Goal: Task Accomplishment & Management: Manage account settings

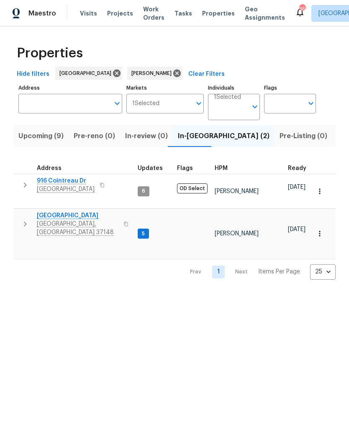
click at [19, 216] on button "button" at bounding box center [25, 223] width 17 height 25
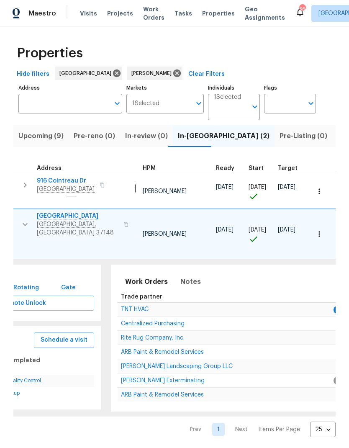
scroll to position [0, 70]
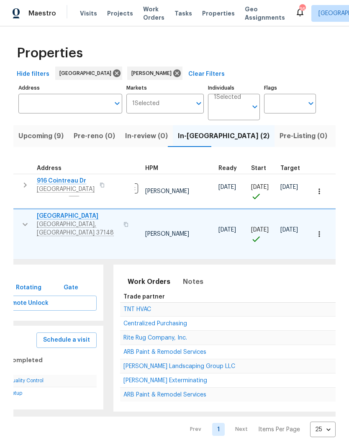
click at [137, 306] on span "TNT HVAC" at bounding box center [137, 309] width 28 height 6
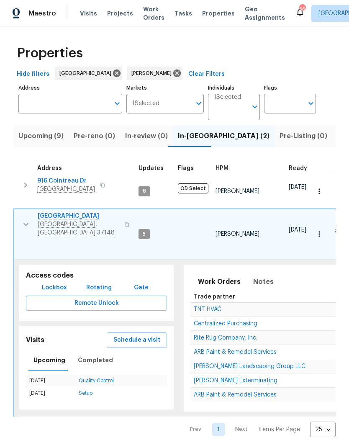
scroll to position [0, 0]
click at [21, 219] on icon "button" at bounding box center [26, 224] width 10 height 10
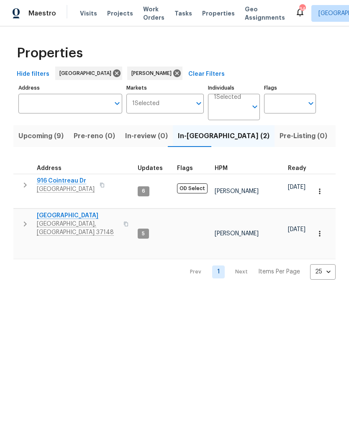
click at [36, 134] on span "Upcoming (9)" at bounding box center [40, 136] width 45 height 12
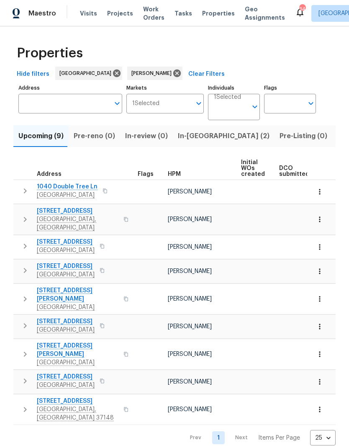
click at [318, 190] on icon "button" at bounding box center [320, 192] width 8 height 8
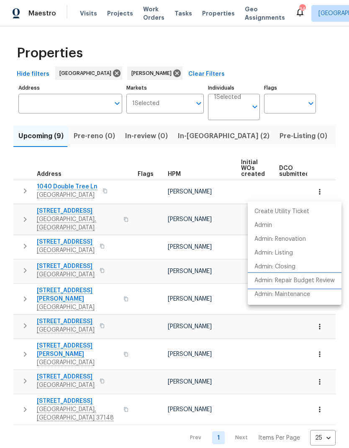
click at [304, 282] on p "Admin: Repair Budget Review" at bounding box center [295, 280] width 80 height 9
click at [18, 193] on div at bounding box center [174, 224] width 349 height 448
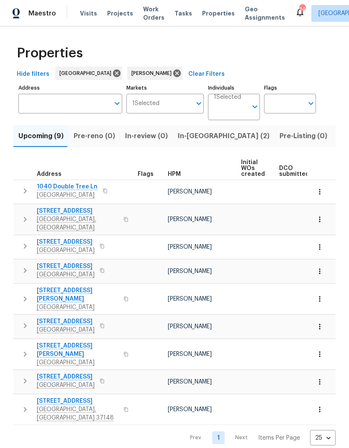
click at [23, 193] on icon "button" at bounding box center [25, 191] width 10 height 10
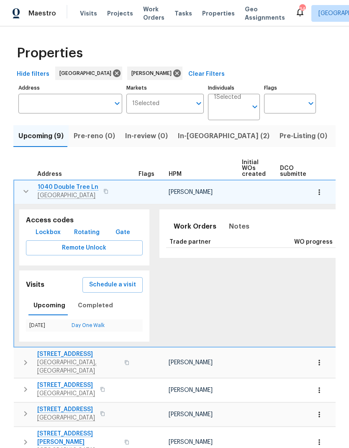
click at [57, 186] on span "1040 Double Tree Ln" at bounding box center [68, 187] width 61 height 8
click at [229, 226] on span "Notes" at bounding box center [239, 227] width 21 height 12
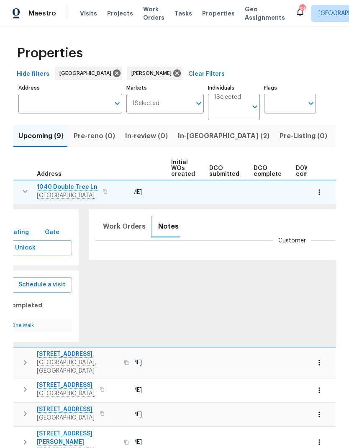
scroll to position [0, 199]
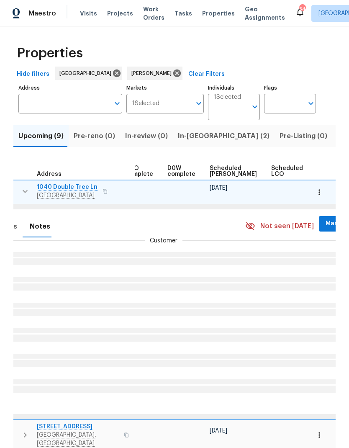
click at [319, 218] on button "Mark Seen" at bounding box center [341, 223] width 44 height 15
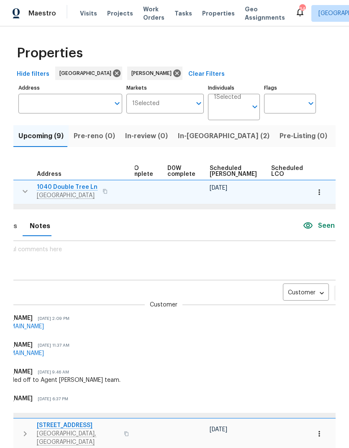
scroll to position [0, 0]
click at [265, 292] on body "Maestro Visits Projects Work Orders Tasks Properties Geo Assignments 34 [GEOGRA…" at bounding box center [174, 224] width 349 height 448
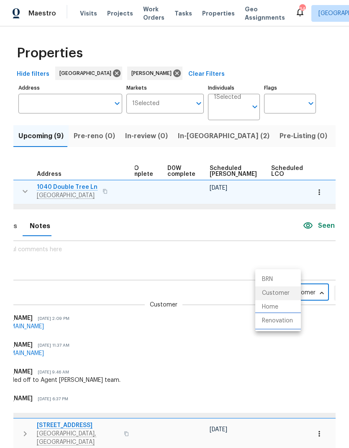
click at [264, 320] on li "Renovation" at bounding box center [278, 321] width 46 height 14
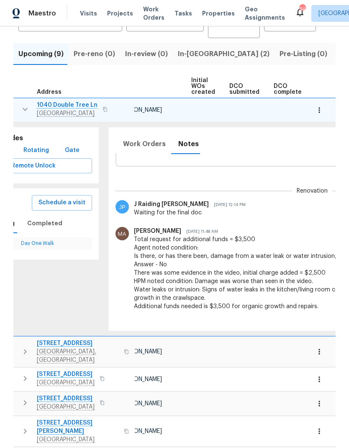
scroll to position [32, 0]
click at [132, 145] on span "Work Orders" at bounding box center [144, 144] width 43 height 12
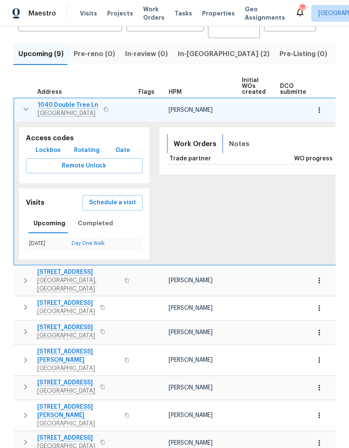
scroll to position [0, 0]
click at [26, 107] on icon "button" at bounding box center [26, 109] width 10 height 10
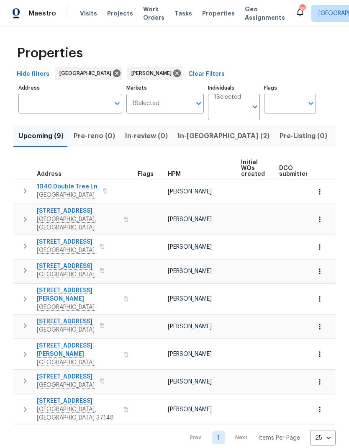
scroll to position [0, 0]
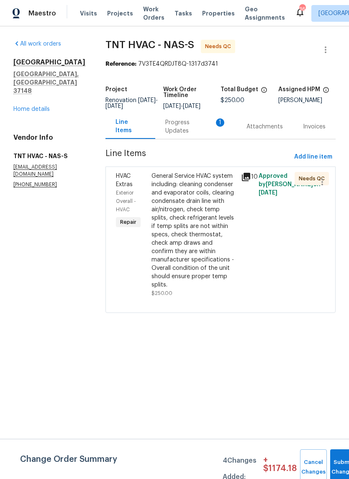
click at [168, 123] on div "Progress Updates 1" at bounding box center [195, 126] width 61 height 17
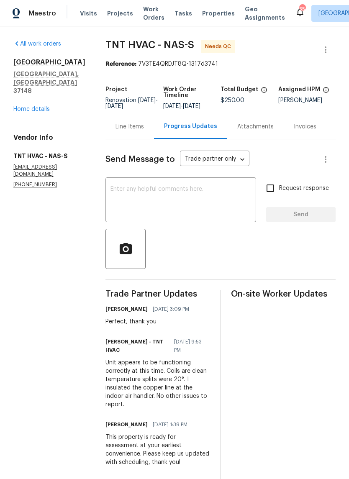
click at [116, 124] on div "Line Items" at bounding box center [130, 127] width 28 height 8
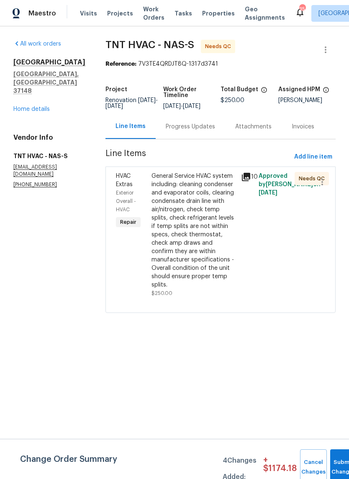
click at [164, 180] on div "General Service HVAC system including: cleaning condenser and evaporator coils,…" at bounding box center [194, 230] width 84 height 117
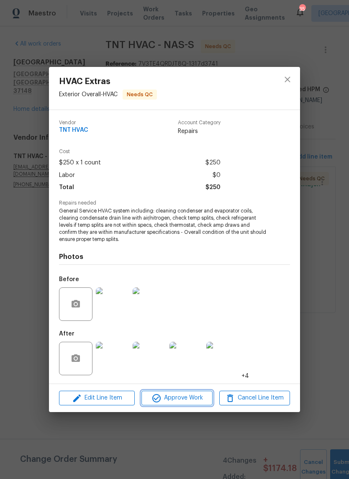
click at [159, 394] on icon "button" at bounding box center [157, 399] width 10 height 10
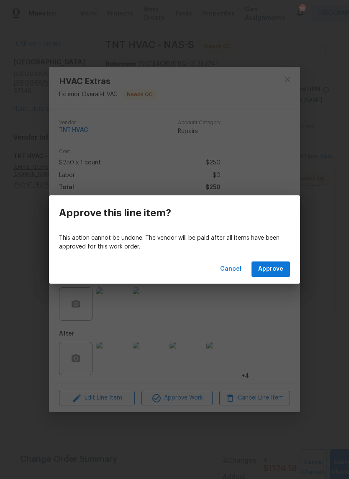
click at [266, 273] on span "Approve" at bounding box center [270, 269] width 25 height 10
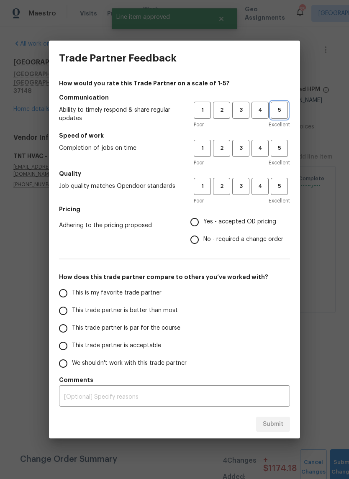
click at [281, 106] on span "5" at bounding box center [279, 110] width 15 height 10
click at [281, 142] on button "5" at bounding box center [279, 148] width 17 height 17
click at [281, 180] on button "5" at bounding box center [279, 186] width 17 height 17
click at [200, 219] on input "Yes - accepted OD pricing" at bounding box center [195, 223] width 18 height 18
radio input "true"
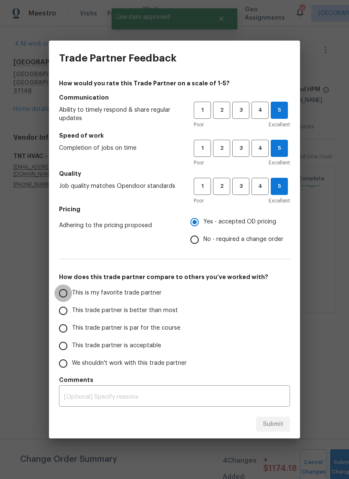
click at [67, 286] on input "This is my favorite trade partner" at bounding box center [63, 294] width 18 height 18
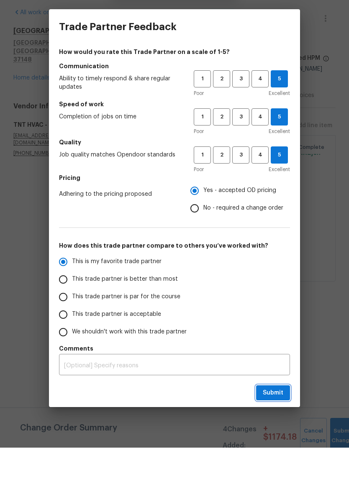
click at [274, 419] on span "Submit" at bounding box center [273, 424] width 21 height 10
radio input "true"
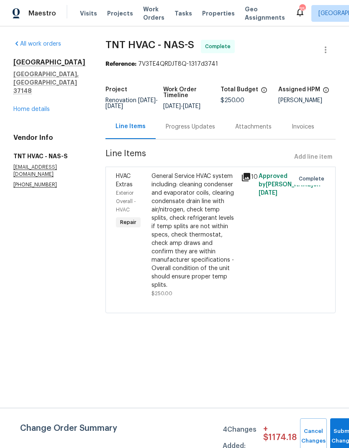
click at [143, 13] on span "Work Orders" at bounding box center [153, 13] width 21 height 17
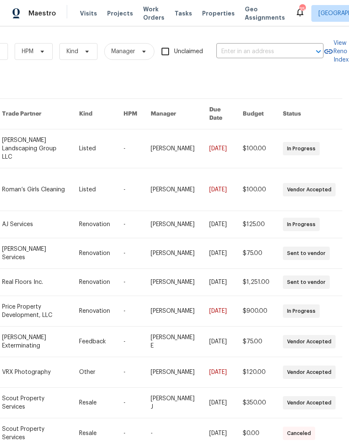
scroll to position [0, 138]
click at [260, 52] on input "text" at bounding box center [258, 51] width 84 height 13
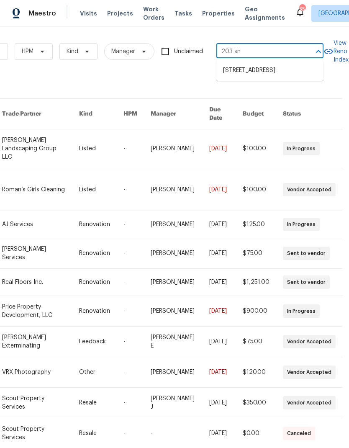
type input "203 snu"
click at [224, 77] on li "203 Snug Harbor Dr, Hendersonville, TN 37075" at bounding box center [269, 71] width 107 height 14
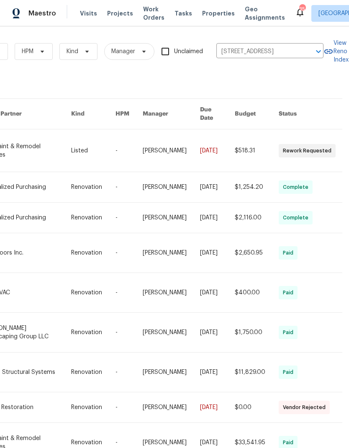
click at [44, 144] on link at bounding box center [26, 150] width 89 height 42
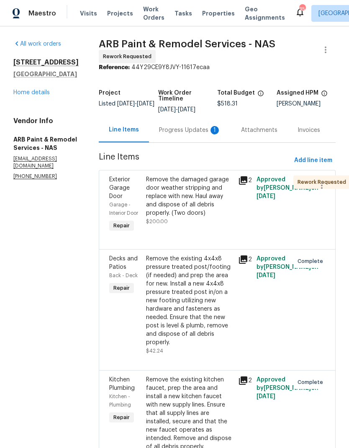
click at [173, 129] on div "Progress Updates 1" at bounding box center [190, 130] width 62 height 8
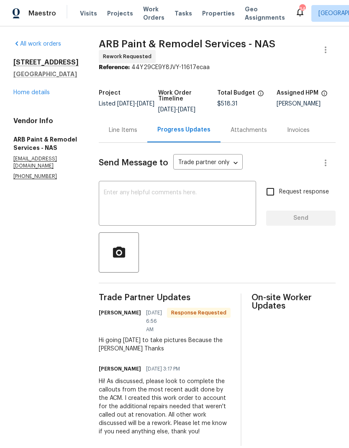
click at [122, 212] on textarea at bounding box center [177, 204] width 147 height 29
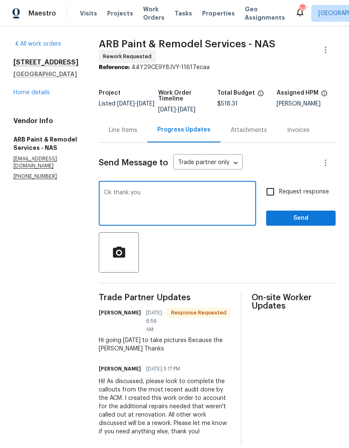
type textarea "Ok thank you"
click at [320, 219] on span "Send" at bounding box center [301, 218] width 56 height 10
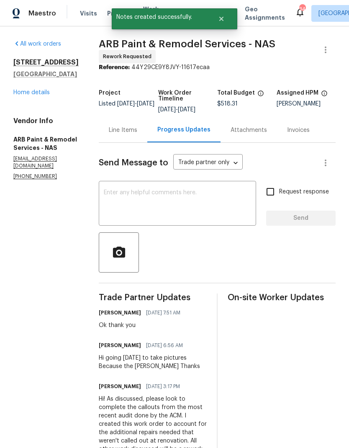
click at [109, 127] on div "Line Items" at bounding box center [123, 130] width 28 height 8
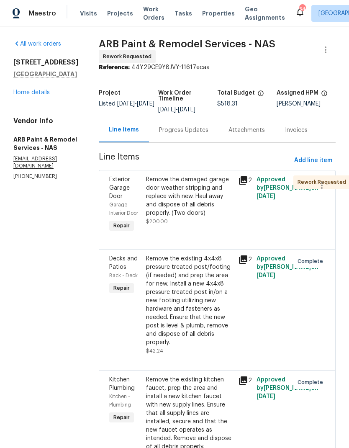
click at [175, 126] on div "Progress Updates" at bounding box center [183, 130] width 49 height 8
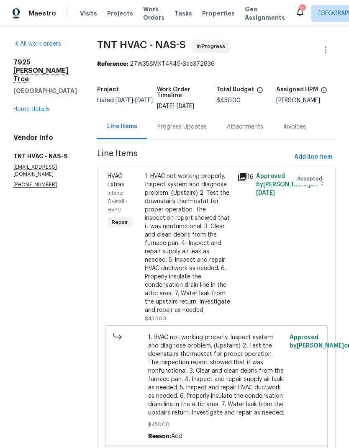
scroll to position [0, 1]
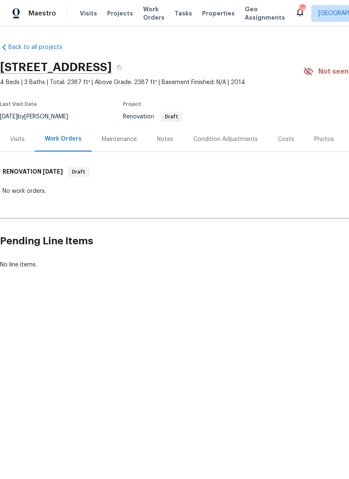
click at [279, 139] on div "Costs" at bounding box center [286, 139] width 16 height 8
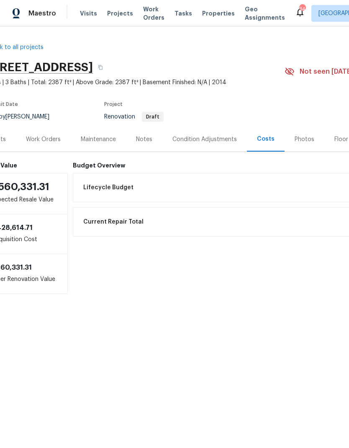
scroll to position [0, 12]
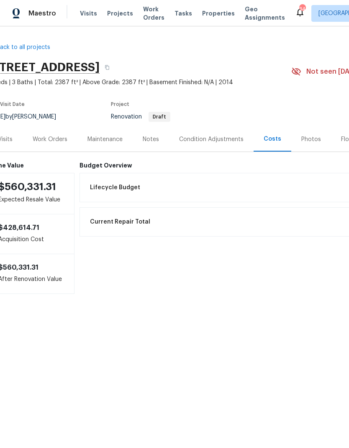
click at [9, 140] on div "Visits" at bounding box center [5, 139] width 15 height 8
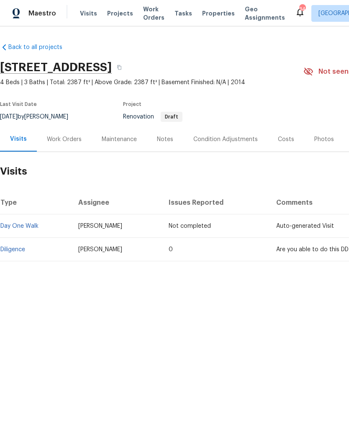
click at [18, 247] on link "Diligence" at bounding box center [12, 250] width 25 height 6
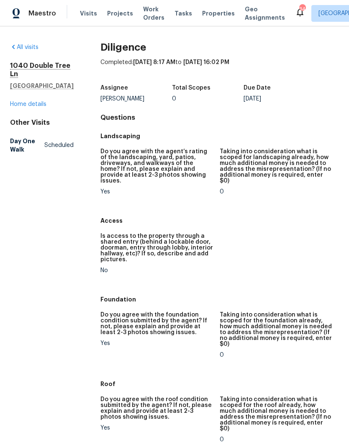
click at [144, 16] on span "Work Orders" at bounding box center [153, 13] width 21 height 17
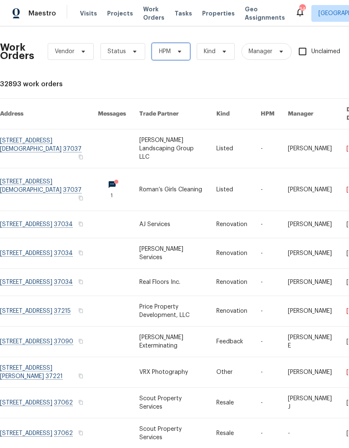
click at [164, 54] on span "HPM" at bounding box center [165, 51] width 12 height 8
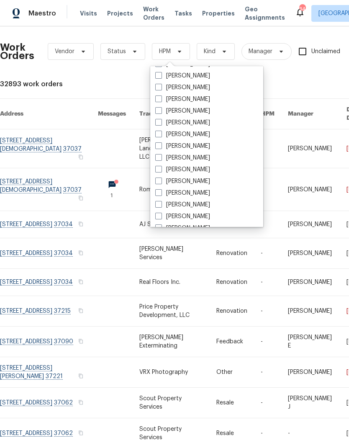
scroll to position [35, 0]
click at [162, 196] on label "[PERSON_NAME]" at bounding box center [182, 192] width 55 height 8
click at [161, 194] on input "[PERSON_NAME]" at bounding box center [157, 190] width 5 height 5
checkbox input "true"
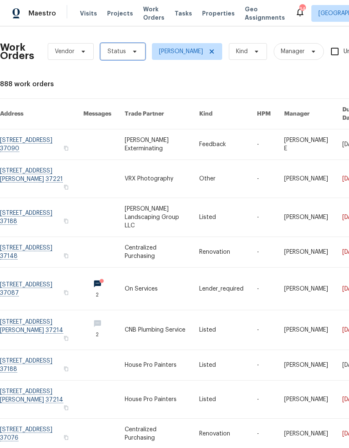
click at [113, 53] on span "Status" at bounding box center [117, 51] width 18 height 8
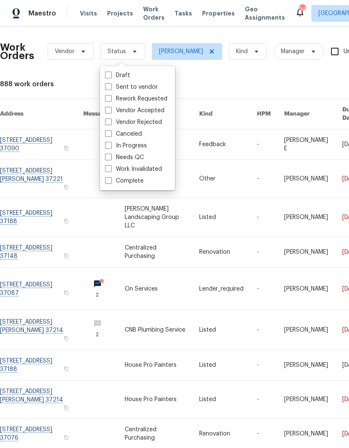
click at [110, 158] on span at bounding box center [108, 157] width 7 height 7
click at [110, 158] on input "Needs QC" at bounding box center [107, 155] width 5 height 5
checkbox input "true"
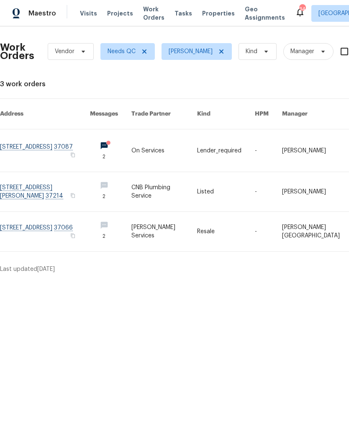
click at [172, 176] on link at bounding box center [164, 191] width 66 height 39
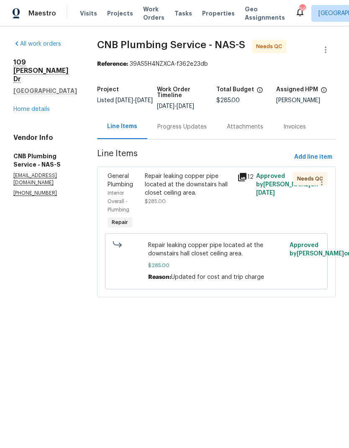
click at [175, 203] on div "Repair leaking copper pipe located at the downstairs hall closet ceiling area. …" at bounding box center [189, 188] width 88 height 33
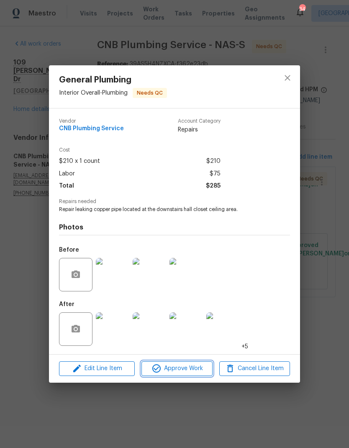
click at [173, 372] on span "Approve Work" at bounding box center [177, 368] width 66 height 10
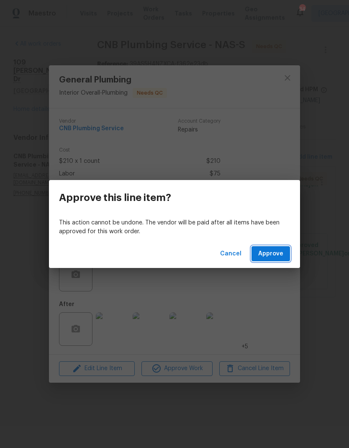
click at [267, 260] on button "Approve" at bounding box center [271, 253] width 39 height 15
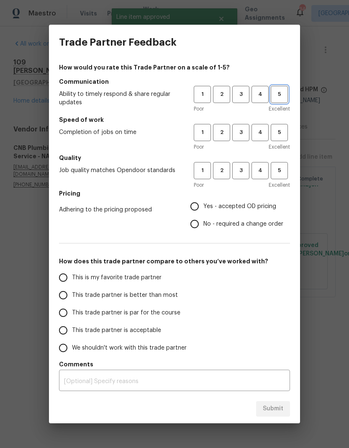
click at [275, 94] on span "5" at bounding box center [279, 95] width 15 height 10
click at [280, 134] on span "5" at bounding box center [279, 133] width 15 height 10
click at [285, 162] on button "5" at bounding box center [279, 170] width 17 height 17
click at [196, 225] on input "No - required a change order" at bounding box center [195, 224] width 18 height 18
radio input "true"
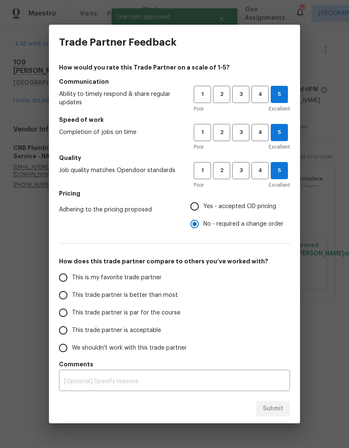
click at [67, 273] on input "This is my favorite trade partner" at bounding box center [63, 278] width 18 height 18
click at [270, 412] on span "Submit" at bounding box center [273, 409] width 21 height 10
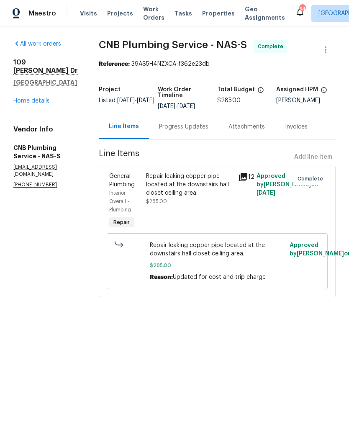
radio input "true"
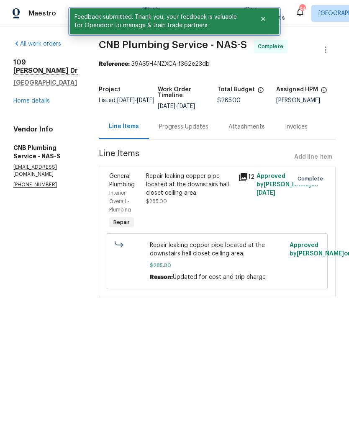
click at [264, 24] on button "Close" at bounding box center [264, 18] width 28 height 17
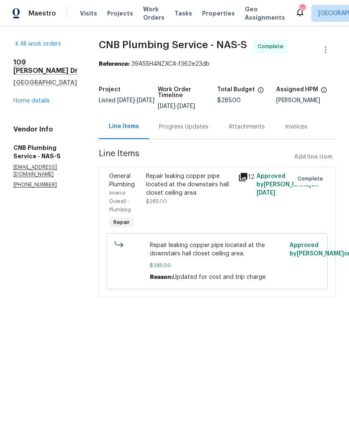
click at [151, 11] on span "Work Orders" at bounding box center [153, 13] width 21 height 17
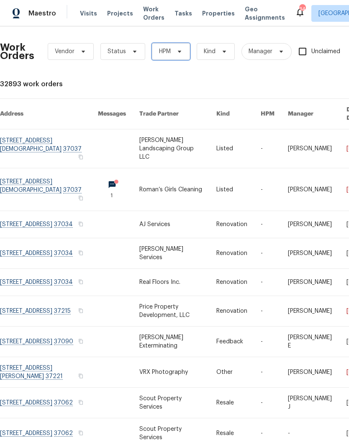
click at [174, 48] on span "HPM" at bounding box center [171, 51] width 38 height 17
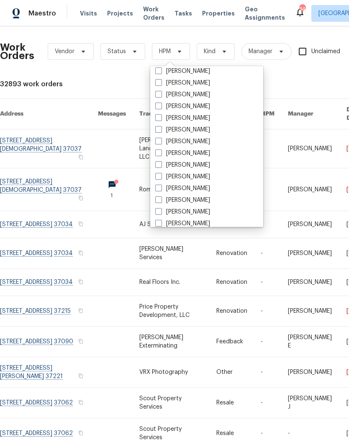
scroll to position [72, 0]
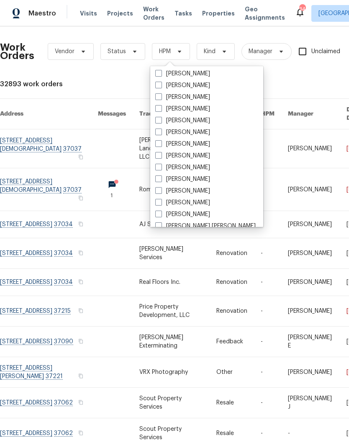
click at [164, 158] on label "[PERSON_NAME]" at bounding box center [182, 156] width 55 height 8
click at [161, 157] on input "[PERSON_NAME]" at bounding box center [157, 154] width 5 height 5
checkbox input "true"
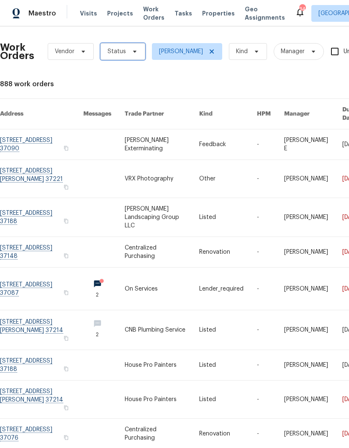
click at [121, 50] on span "Status" at bounding box center [117, 51] width 18 height 8
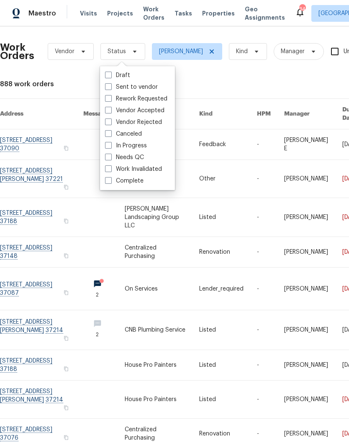
click at [106, 159] on span at bounding box center [108, 157] width 7 height 7
click at [106, 159] on input "Needs QC" at bounding box center [107, 155] width 5 height 5
checkbox input "true"
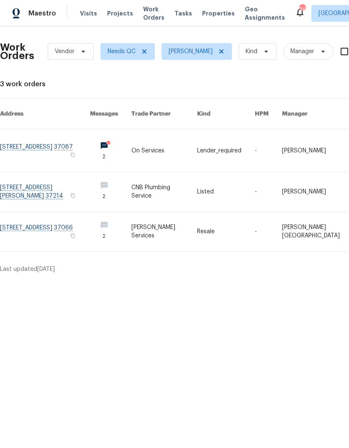
click at [193, 135] on link at bounding box center [164, 150] width 66 height 42
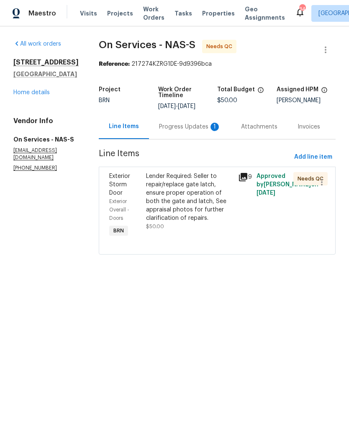
click at [177, 114] on div "Progress Updates 1" at bounding box center [190, 126] width 82 height 25
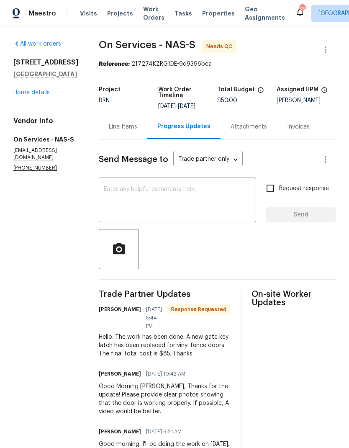
click at [116, 130] on div "Line Items" at bounding box center [123, 126] width 49 height 25
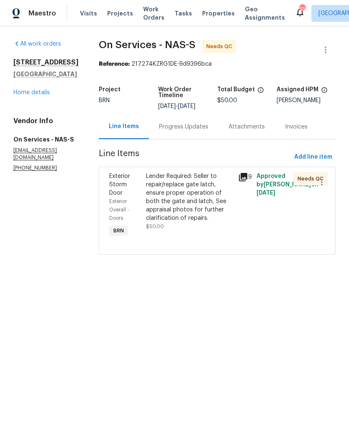
click at [166, 190] on div "Lender Required: Seller to repair/replace gate latch, ensure proper operation o…" at bounding box center [189, 197] width 87 height 50
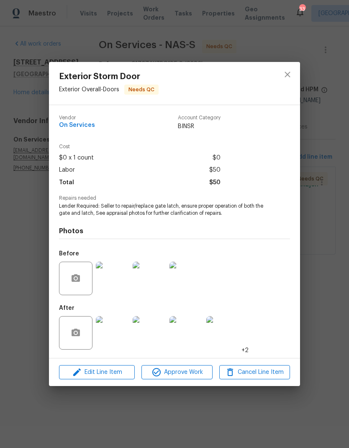
click at [102, 279] on img at bounding box center [112, 278] width 33 height 33
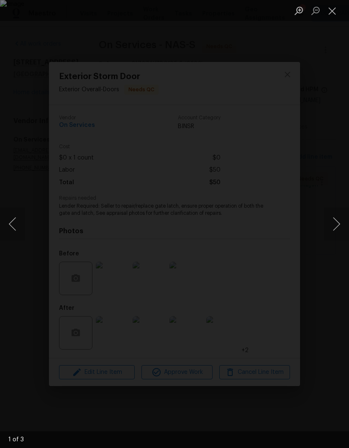
click at [329, 228] on button "Next image" at bounding box center [336, 223] width 25 height 33
click at [343, 230] on button "Next image" at bounding box center [336, 223] width 25 height 33
click at [343, 223] on button "Next image" at bounding box center [336, 223] width 25 height 33
click at [339, 231] on button "Next image" at bounding box center [336, 223] width 25 height 33
click at [332, 13] on button "Close lightbox" at bounding box center [332, 10] width 17 height 15
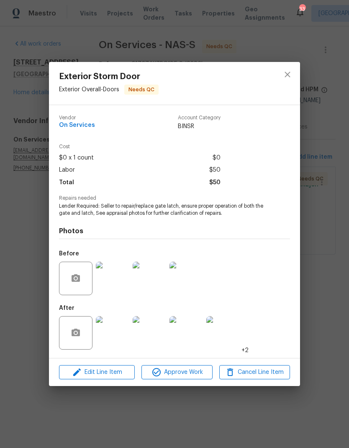
click at [127, 331] on img at bounding box center [112, 332] width 33 height 33
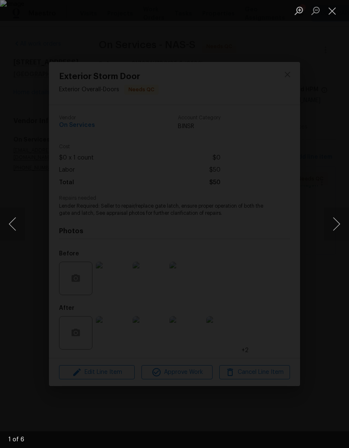
click at [326, 238] on button "Next image" at bounding box center [336, 223] width 25 height 33
click at [345, 229] on button "Next image" at bounding box center [336, 223] width 25 height 33
click at [333, 221] on button "Next image" at bounding box center [336, 223] width 25 height 33
click at [337, 222] on button "Next image" at bounding box center [336, 223] width 25 height 33
click at [343, 222] on button "Next image" at bounding box center [336, 223] width 25 height 33
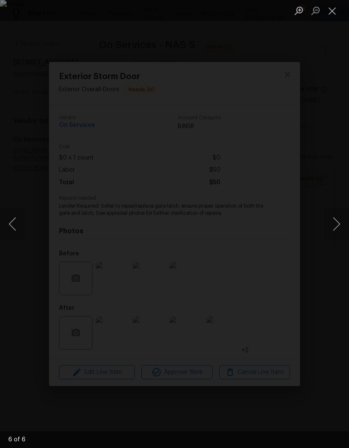
click at [340, 226] on button "Next image" at bounding box center [336, 223] width 25 height 33
click at [340, 10] on button "Close lightbox" at bounding box center [332, 10] width 17 height 15
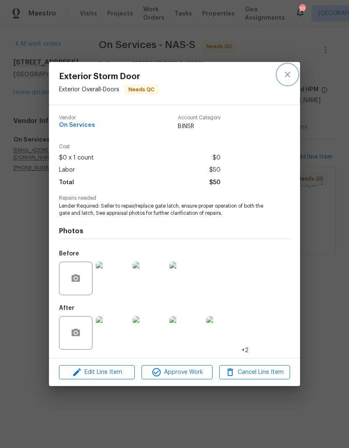
click at [283, 72] on icon "close" at bounding box center [288, 74] width 10 height 10
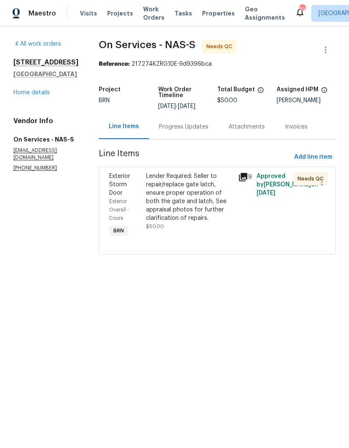
click at [143, 16] on span "Work Orders" at bounding box center [153, 13] width 21 height 17
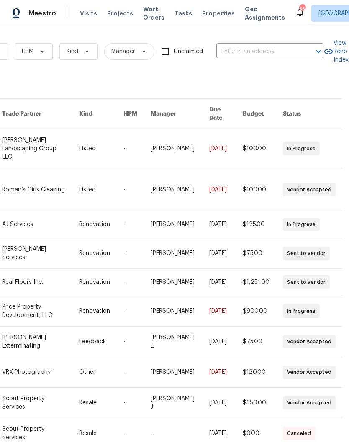
scroll to position [0, 138]
click at [288, 54] on input "text" at bounding box center [258, 51] width 84 height 13
type input "109 lak"
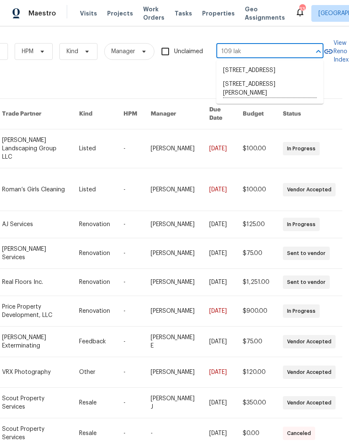
click at [258, 99] on li "109 Lakebrink Dr, Nashville, TN 37214" at bounding box center [269, 88] width 107 height 23
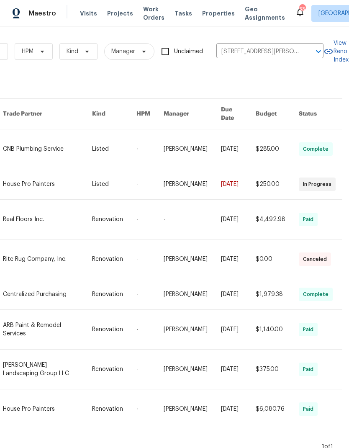
scroll to position [0, 138]
click at [311, 50] on icon "Clear" at bounding box center [308, 51] width 8 height 8
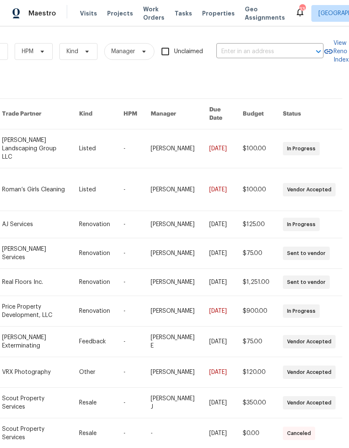
click at [255, 45] on input "text" at bounding box center [258, 51] width 84 height 13
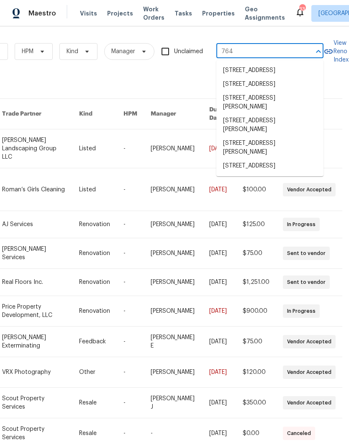
type input "764 e"
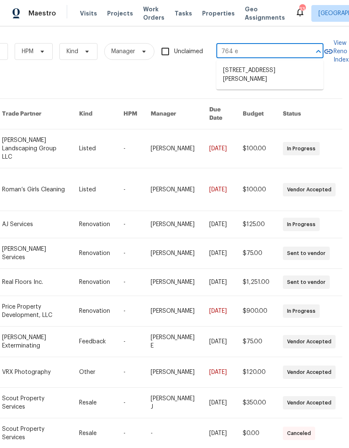
click at [251, 78] on li "764 Ewell Farm Dr, Spring Hill, TN 37174" at bounding box center [269, 75] width 107 height 23
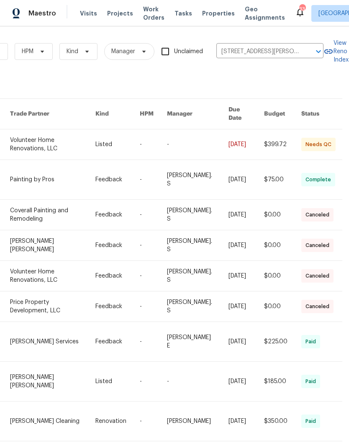
click at [37, 138] on link at bounding box center [52, 144] width 85 height 30
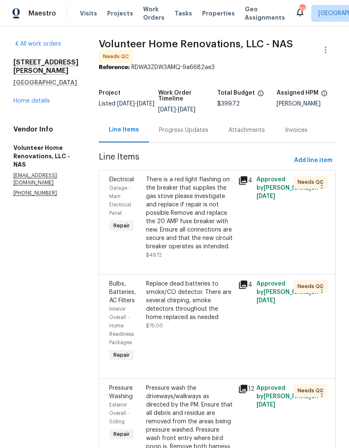
click at [198, 134] on div "Progress Updates" at bounding box center [183, 130] width 49 height 8
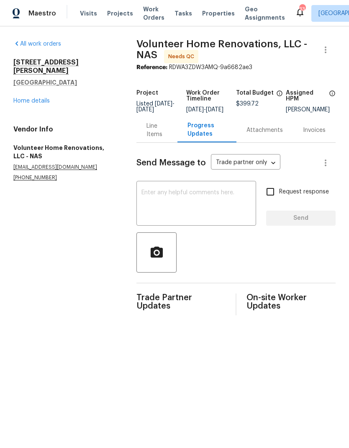
click at [30, 98] on link "Home details" at bounding box center [31, 101] width 36 height 6
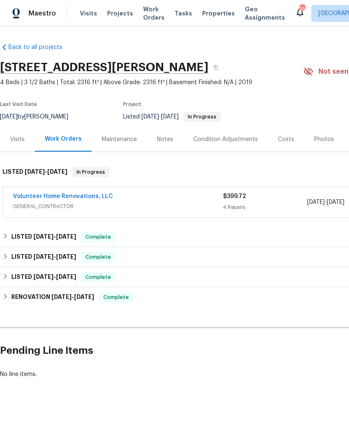
click at [15, 136] on div "Visits" at bounding box center [17, 139] width 15 height 8
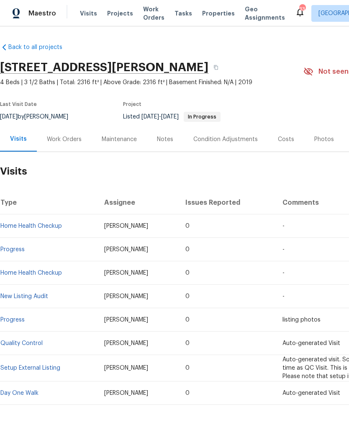
click at [50, 225] on link "Home Health Checkup" at bounding box center [31, 226] width 62 height 6
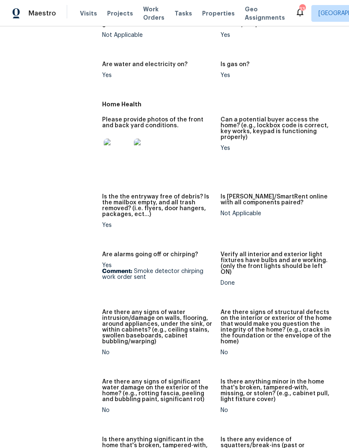
scroll to position [361, 0]
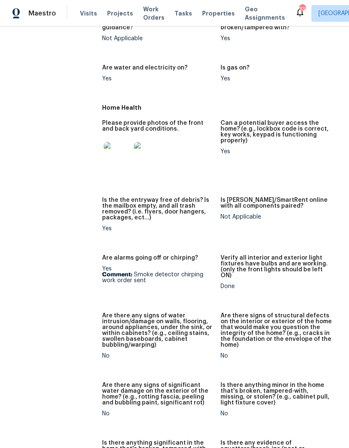
click at [105, 149] on img at bounding box center [117, 155] width 27 height 27
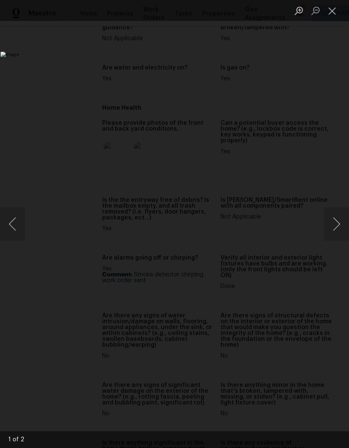
click at [339, 225] on button "Next image" at bounding box center [336, 223] width 25 height 33
click at [336, 227] on button "Next image" at bounding box center [336, 223] width 25 height 33
click at [332, 15] on button "Close lightbox" at bounding box center [332, 10] width 17 height 15
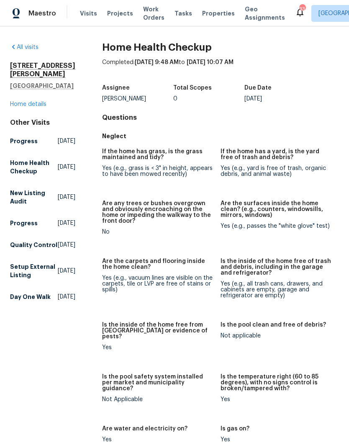
scroll to position [0, 0]
